Goal: Book appointment/travel/reservation

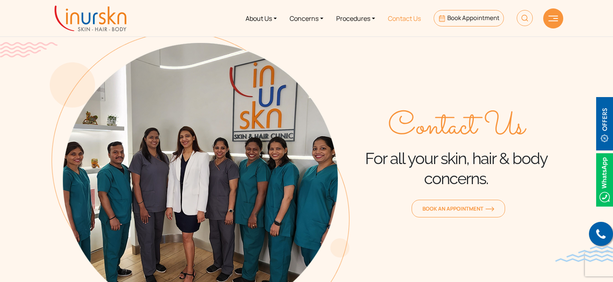
click at [410, 19] on link "Contact Us" at bounding box center [404, 18] width 46 height 30
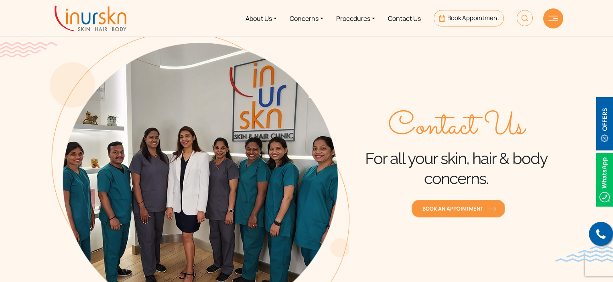
click at [447, 206] on span "Book an Appointment" at bounding box center [458, 208] width 72 height 7
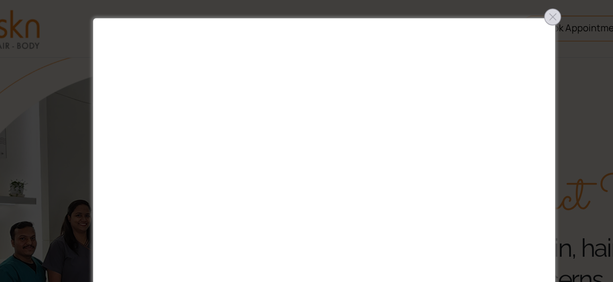
click at [452, 9] on div at bounding box center [453, 10] width 13 height 13
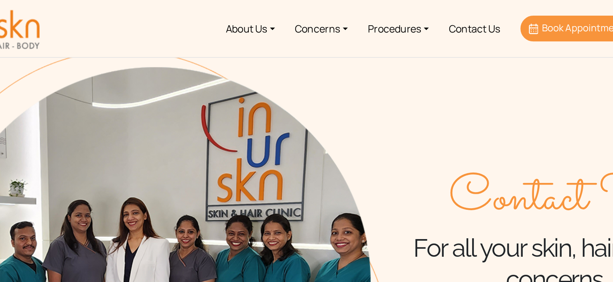
click at [453, 20] on span "Book Appointment" at bounding box center [473, 18] width 52 height 8
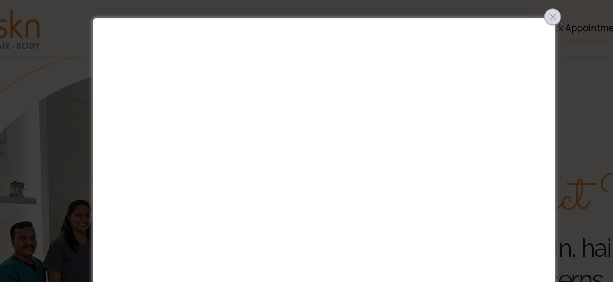
click at [451, 12] on div at bounding box center [453, 10] width 13 height 13
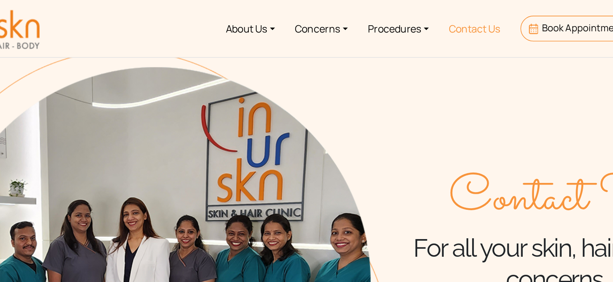
click at [403, 17] on link "Contact Us" at bounding box center [404, 18] width 46 height 30
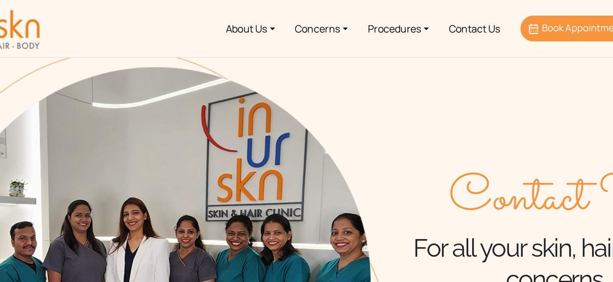
click at [450, 16] on span "Book Appointment" at bounding box center [473, 18] width 52 height 8
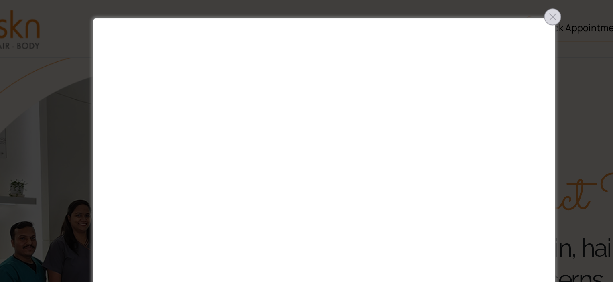
click at [452, 13] on div at bounding box center [453, 10] width 13 height 13
